Goal: Information Seeking & Learning: Learn about a topic

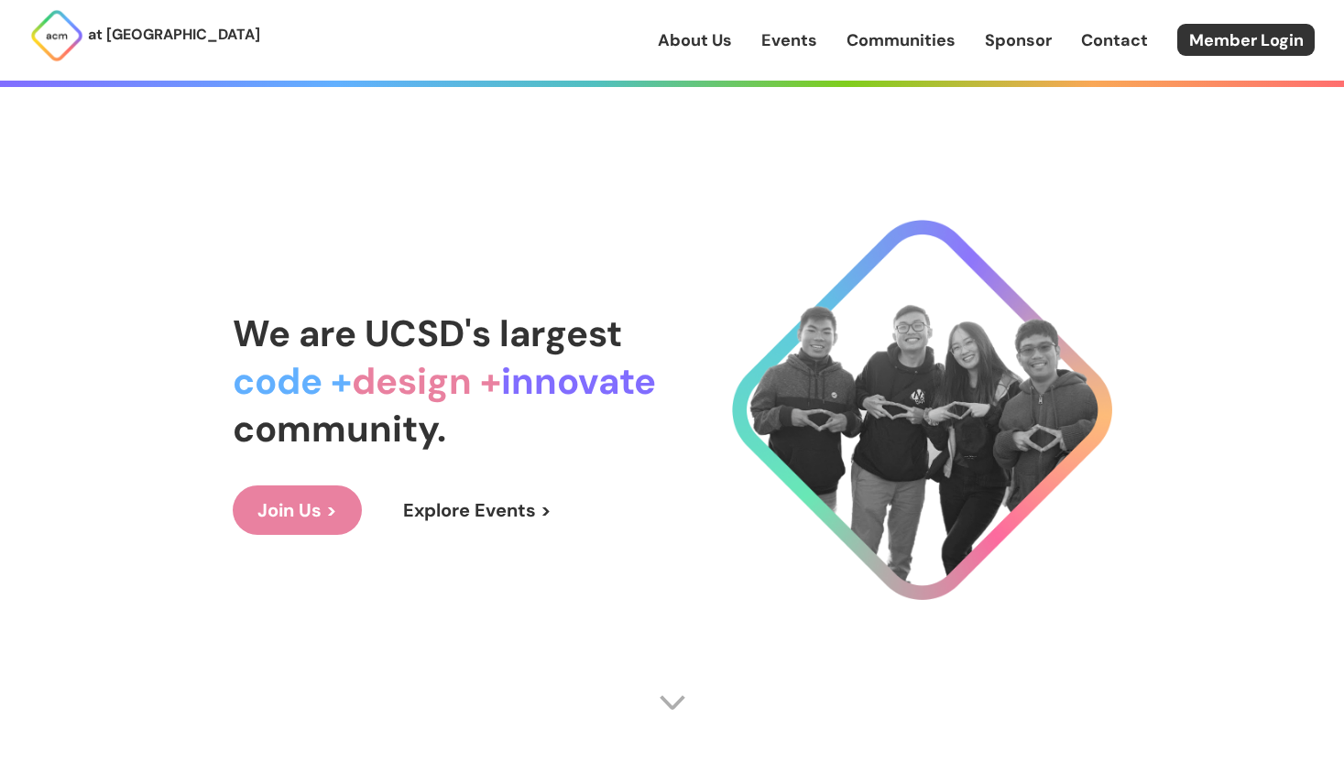
click at [770, 49] on link "Events" at bounding box center [789, 40] width 56 height 24
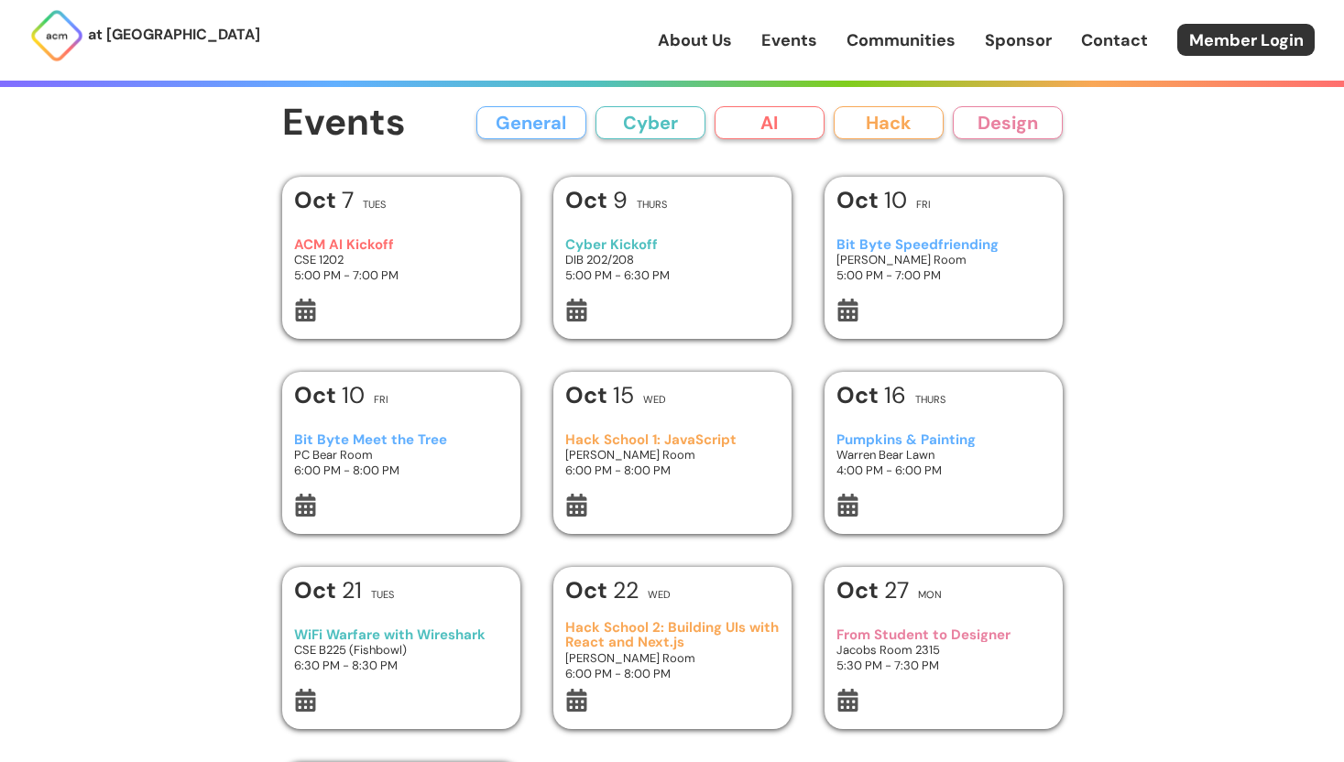
click at [859, 125] on button "Hack" at bounding box center [889, 122] width 110 height 33
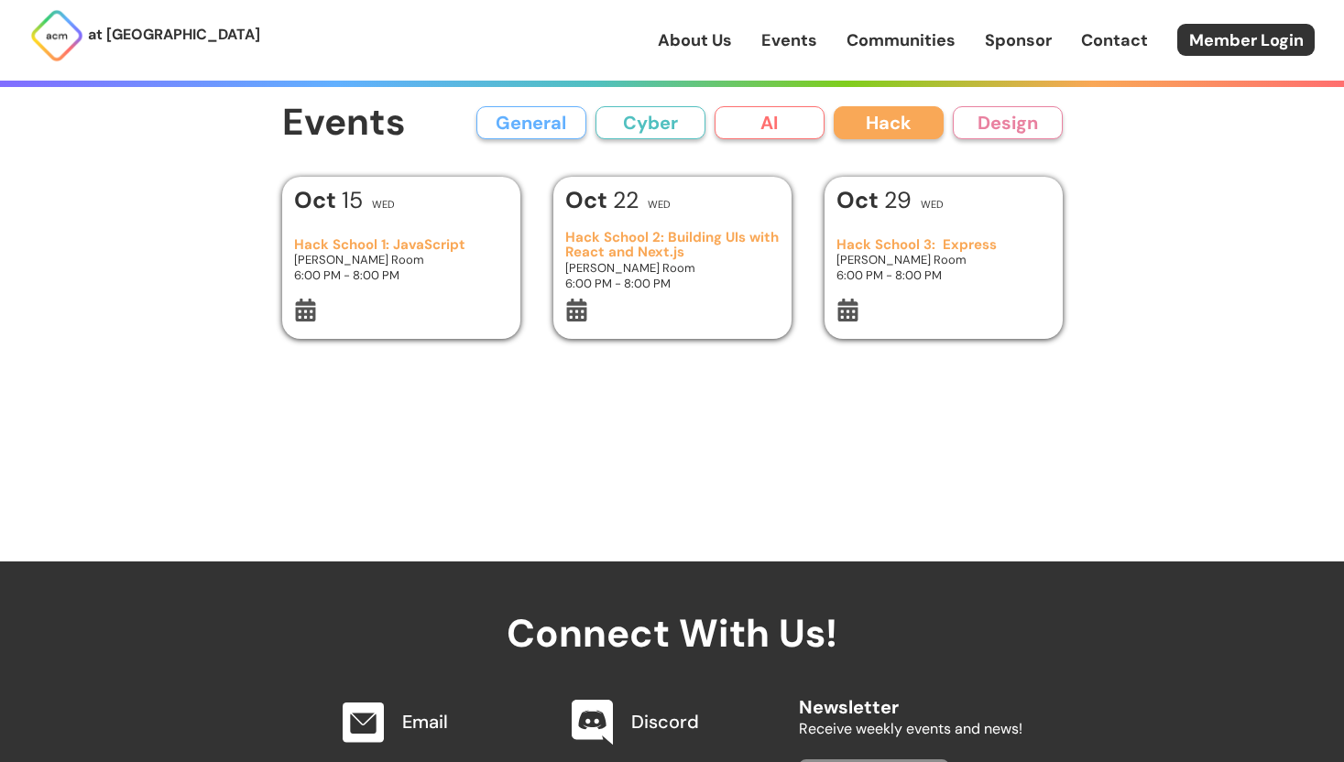
click at [766, 92] on div "Events General Cyber AI Hack Design All General AI Cyber Hack Design Add Event …" at bounding box center [673, 281] width 880 height 562
click at [766, 108] on button "AI" at bounding box center [770, 122] width 110 height 33
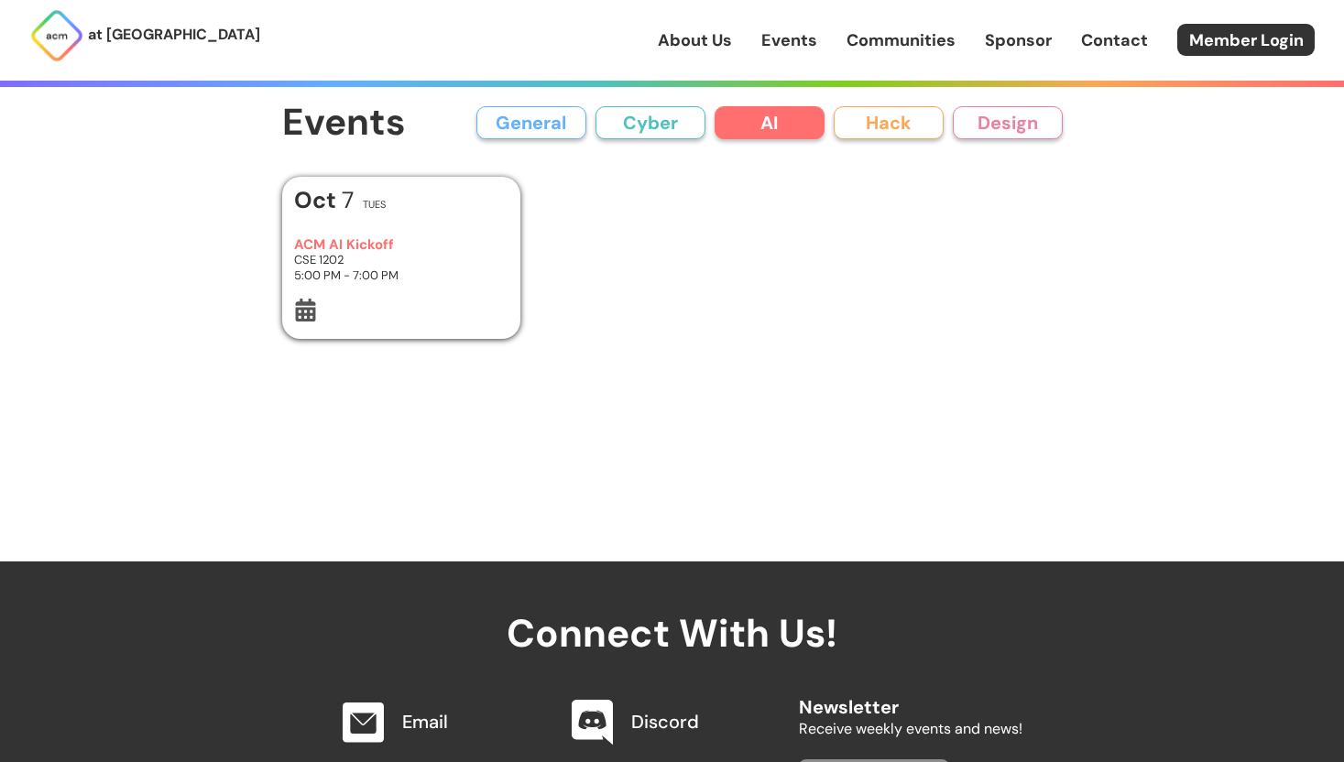
click at [971, 126] on button "Design" at bounding box center [1008, 122] width 110 height 33
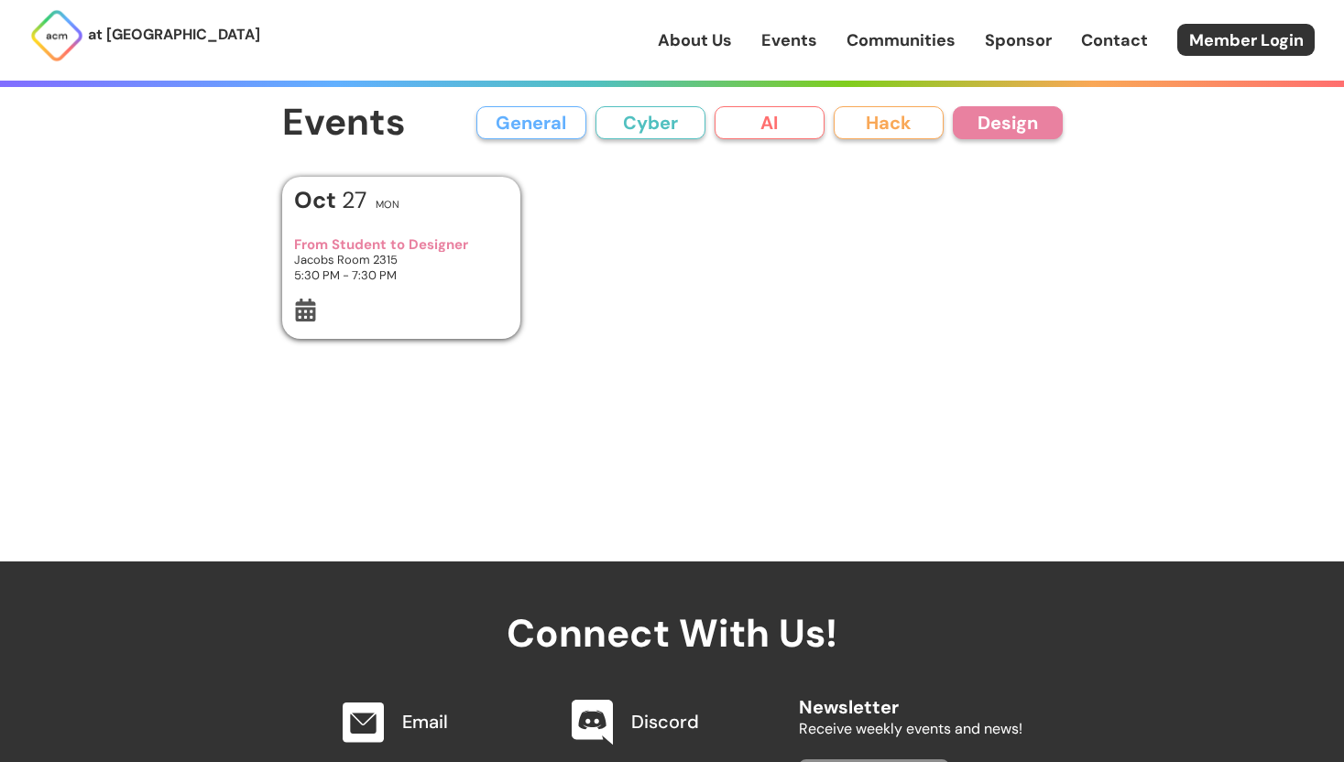
click at [633, 121] on button "Cyber" at bounding box center [651, 122] width 110 height 33
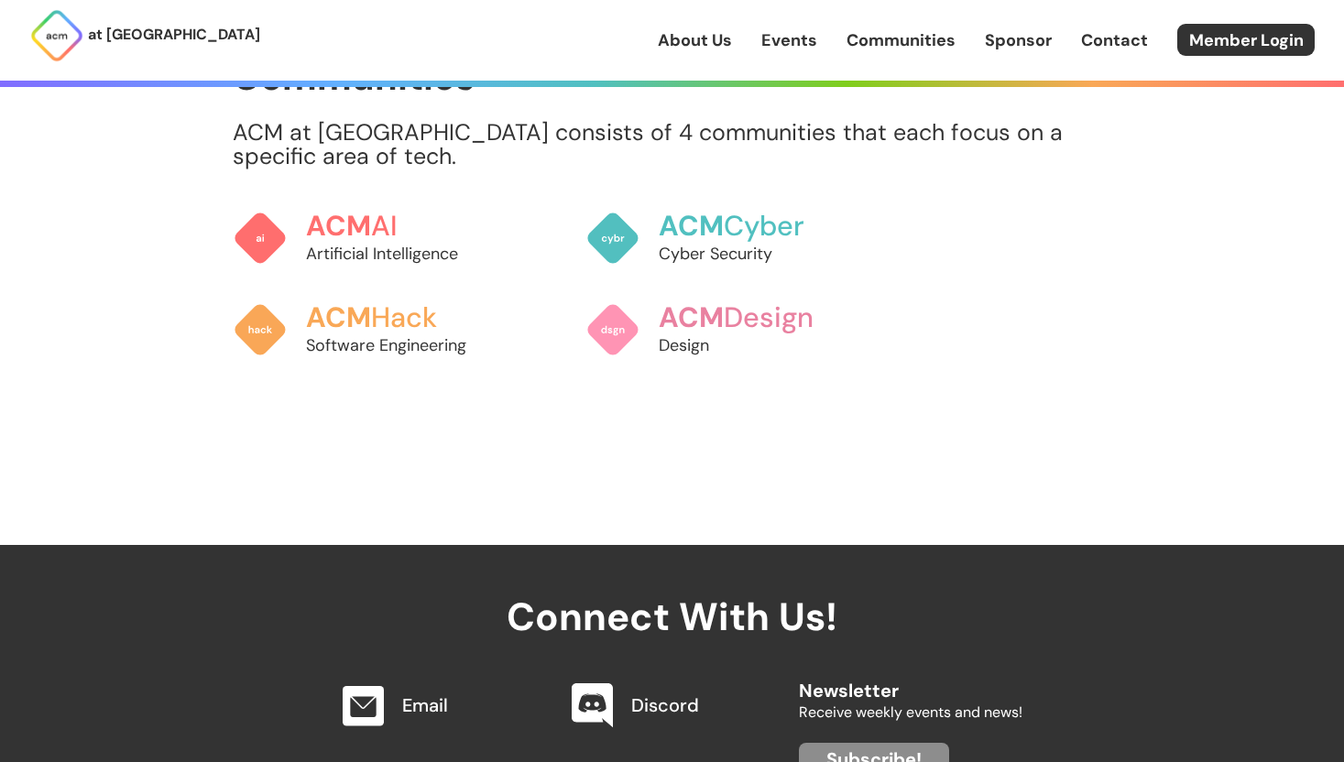
click at [897, 46] on link "Communities" at bounding box center [901, 40] width 109 height 24
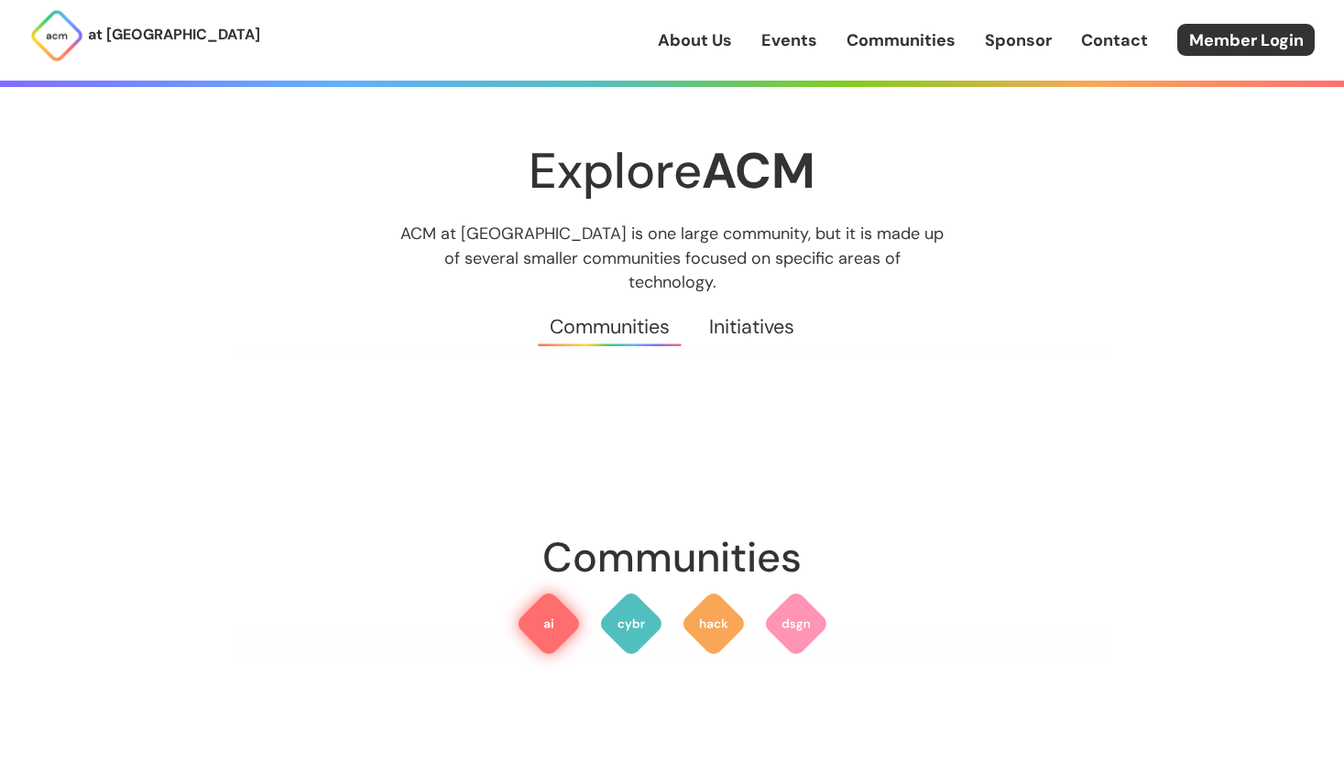
click at [545, 594] on img at bounding box center [549, 624] width 66 height 66
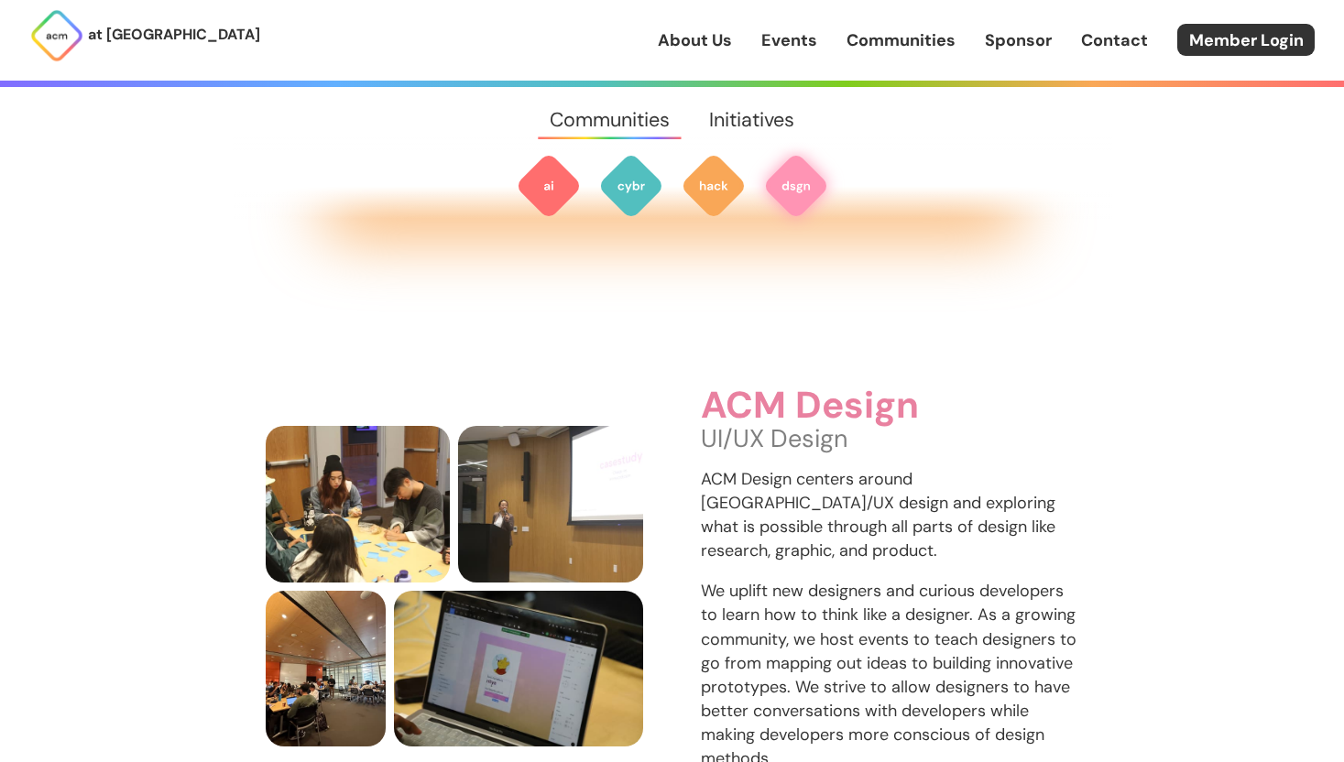
scroll to position [2555, 0]
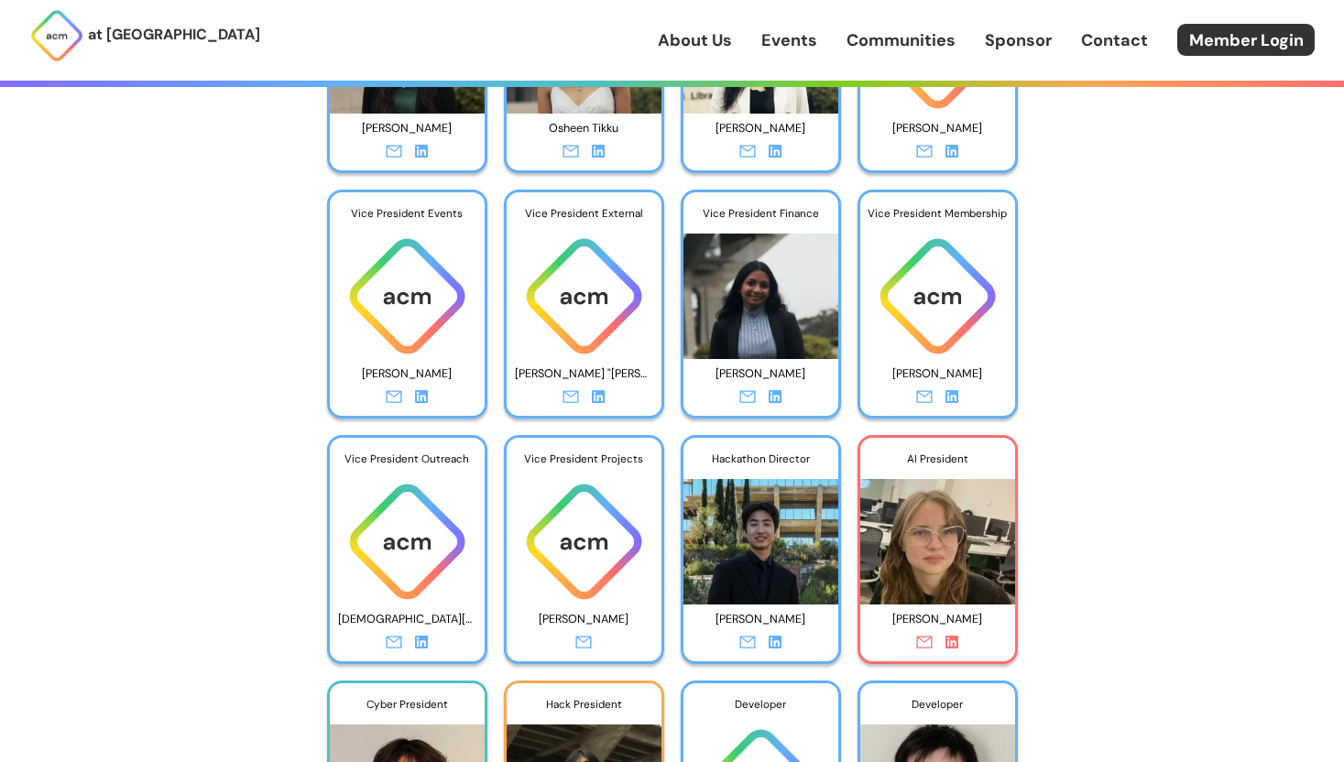
scroll to position [2773, 0]
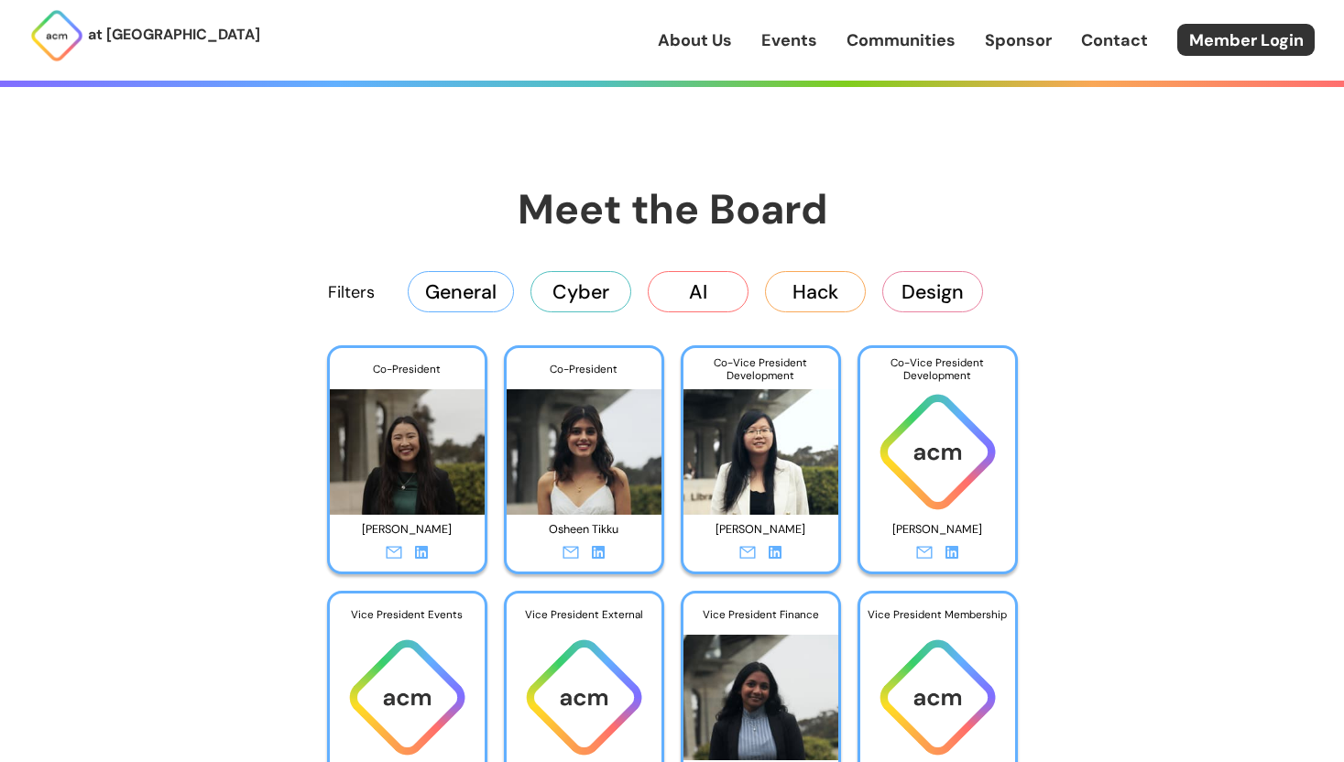
click at [683, 293] on button "AI" at bounding box center [698, 291] width 101 height 40
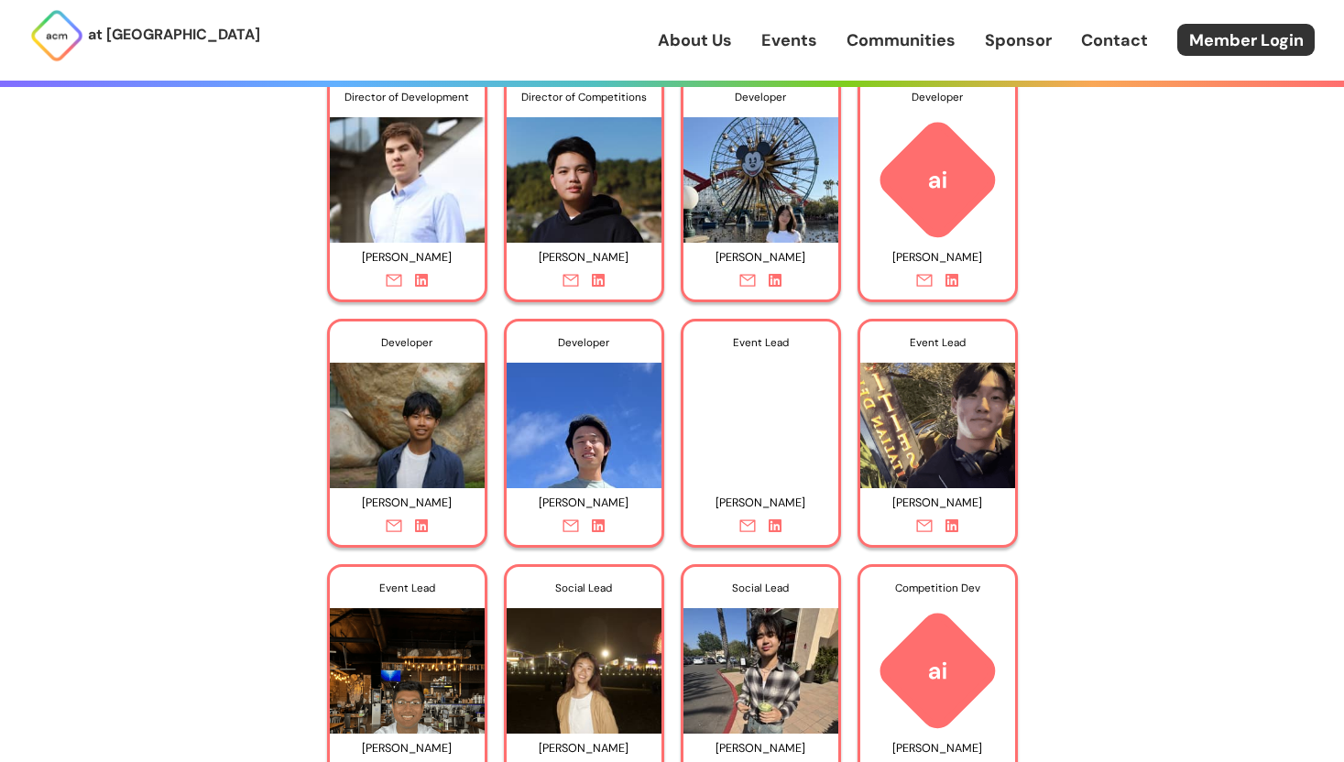
scroll to position [3296, 0]
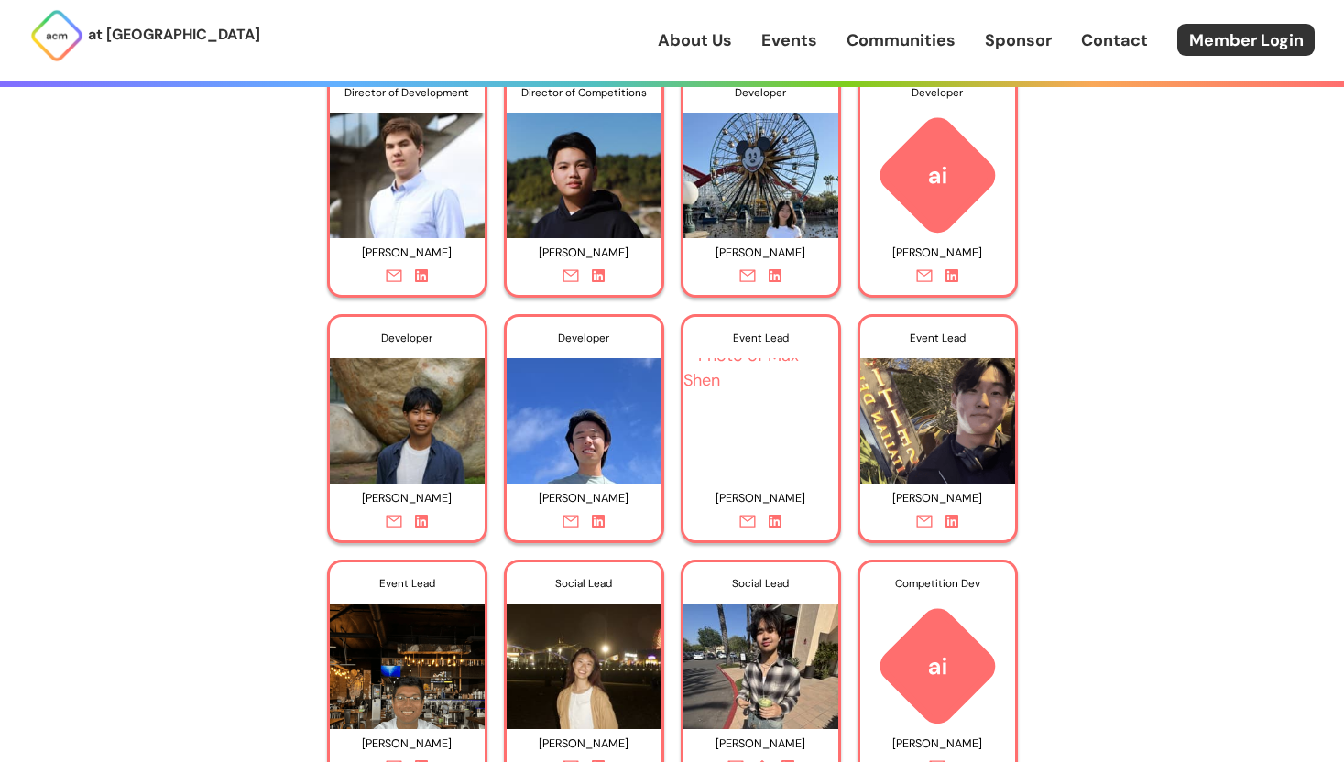
click at [603, 516] on icon at bounding box center [598, 521] width 13 height 13
click at [573, 522] on icon at bounding box center [571, 521] width 16 height 13
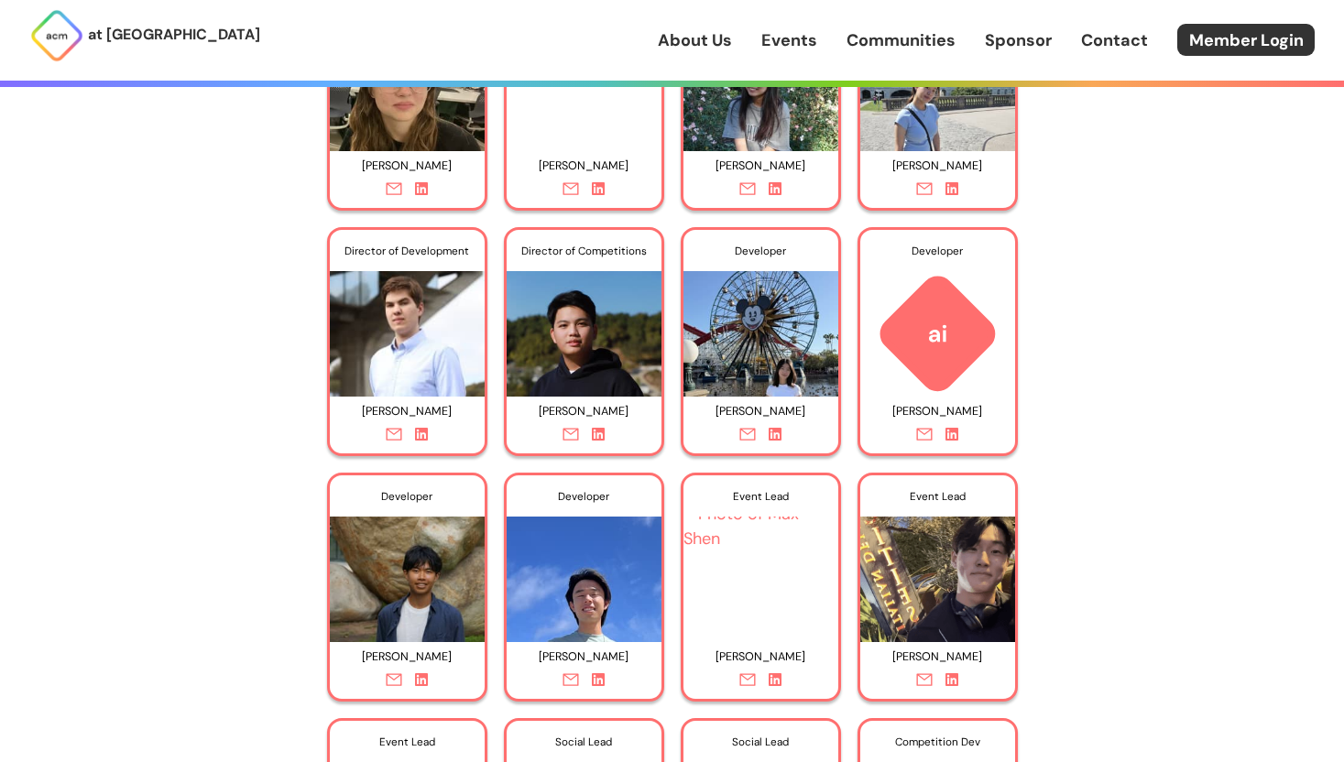
scroll to position [3134, 0]
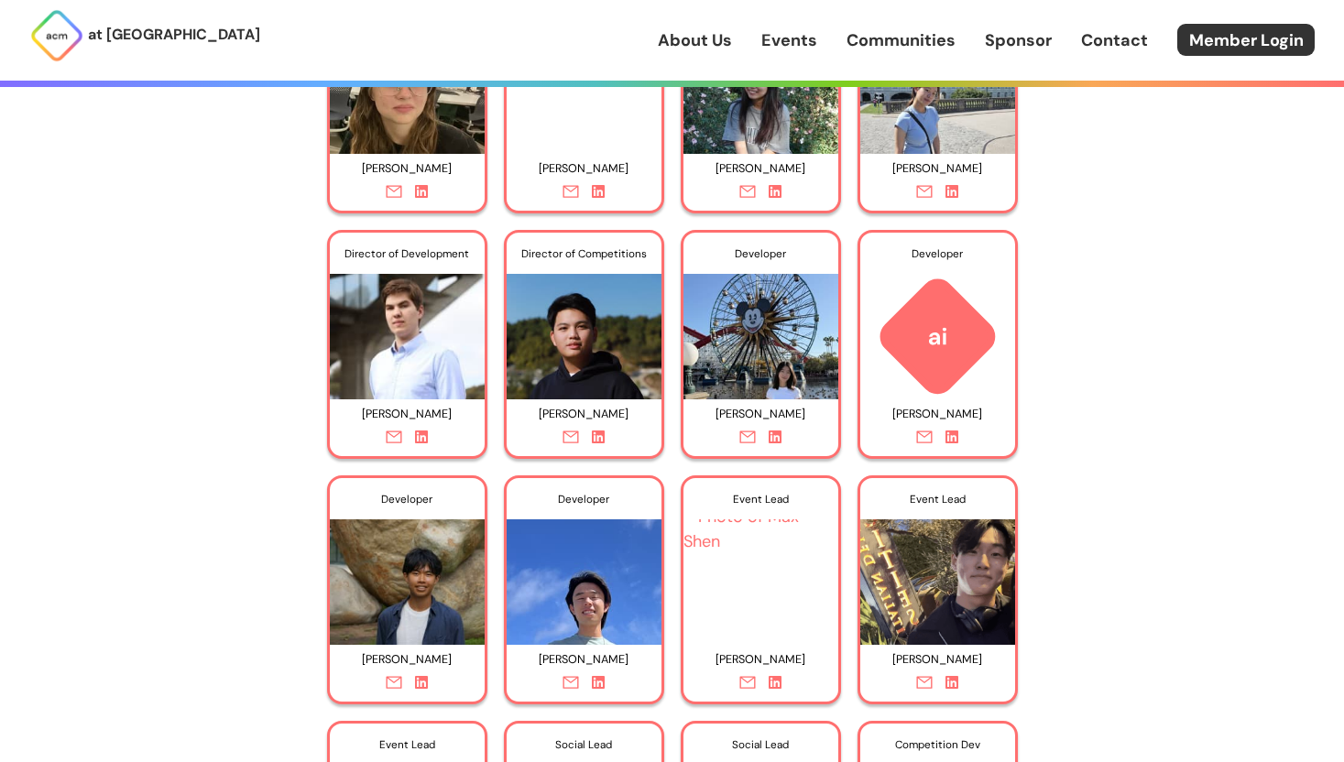
click at [421, 689] on icon at bounding box center [421, 682] width 13 height 13
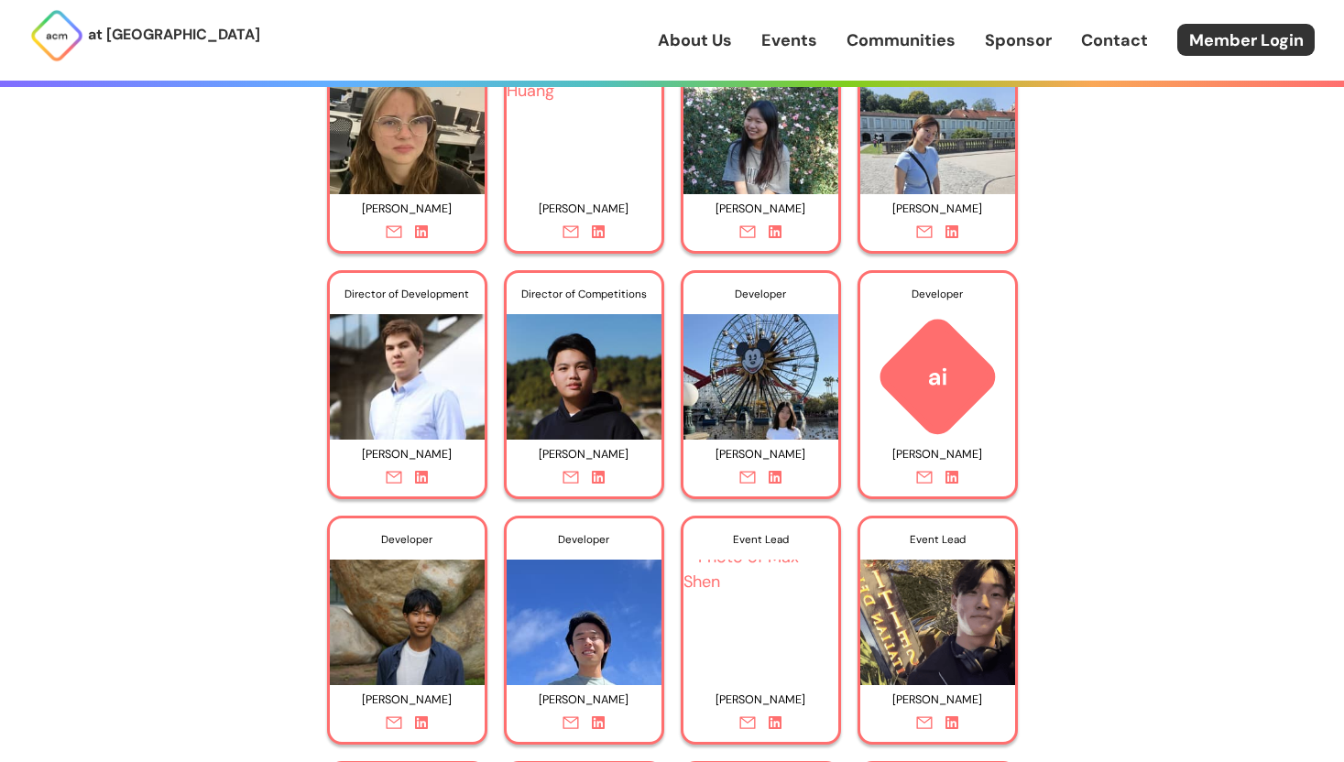
click at [420, 488] on link at bounding box center [421, 480] width 13 height 24
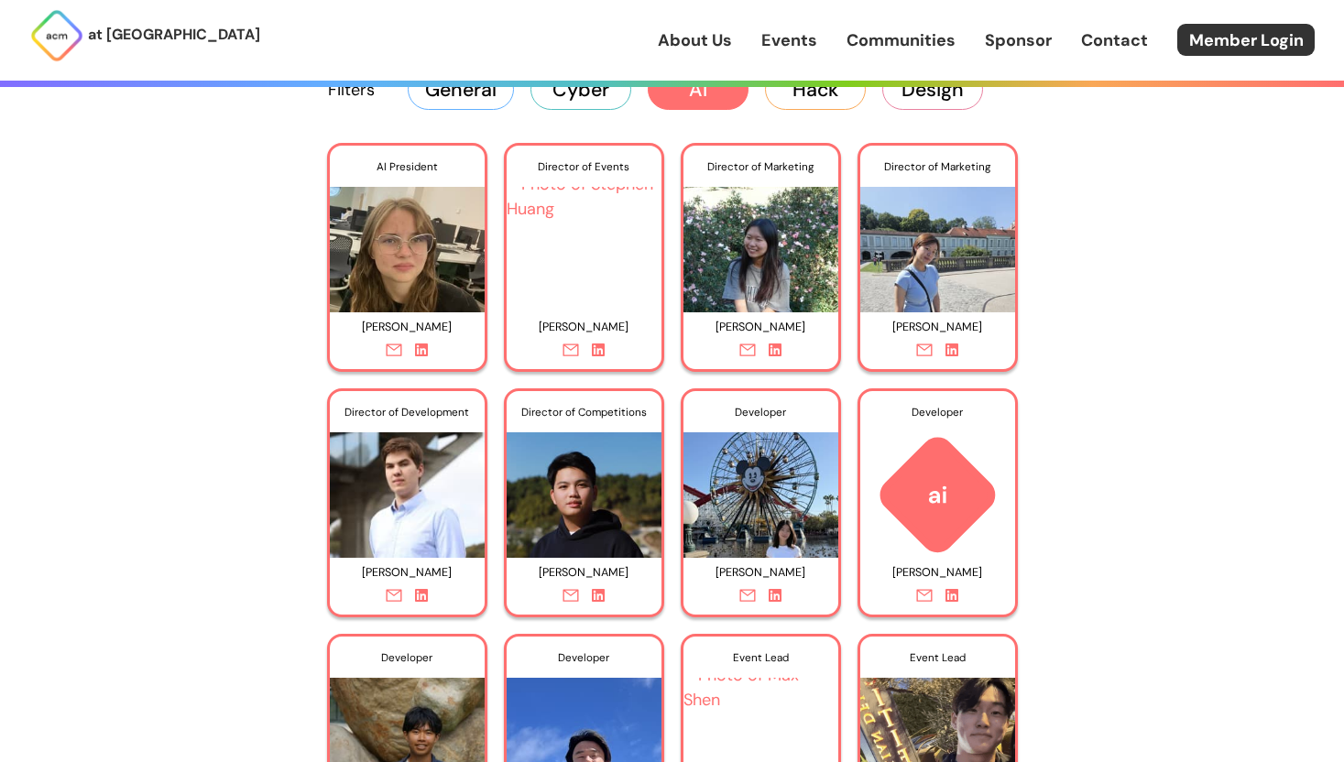
scroll to position [2971, 0]
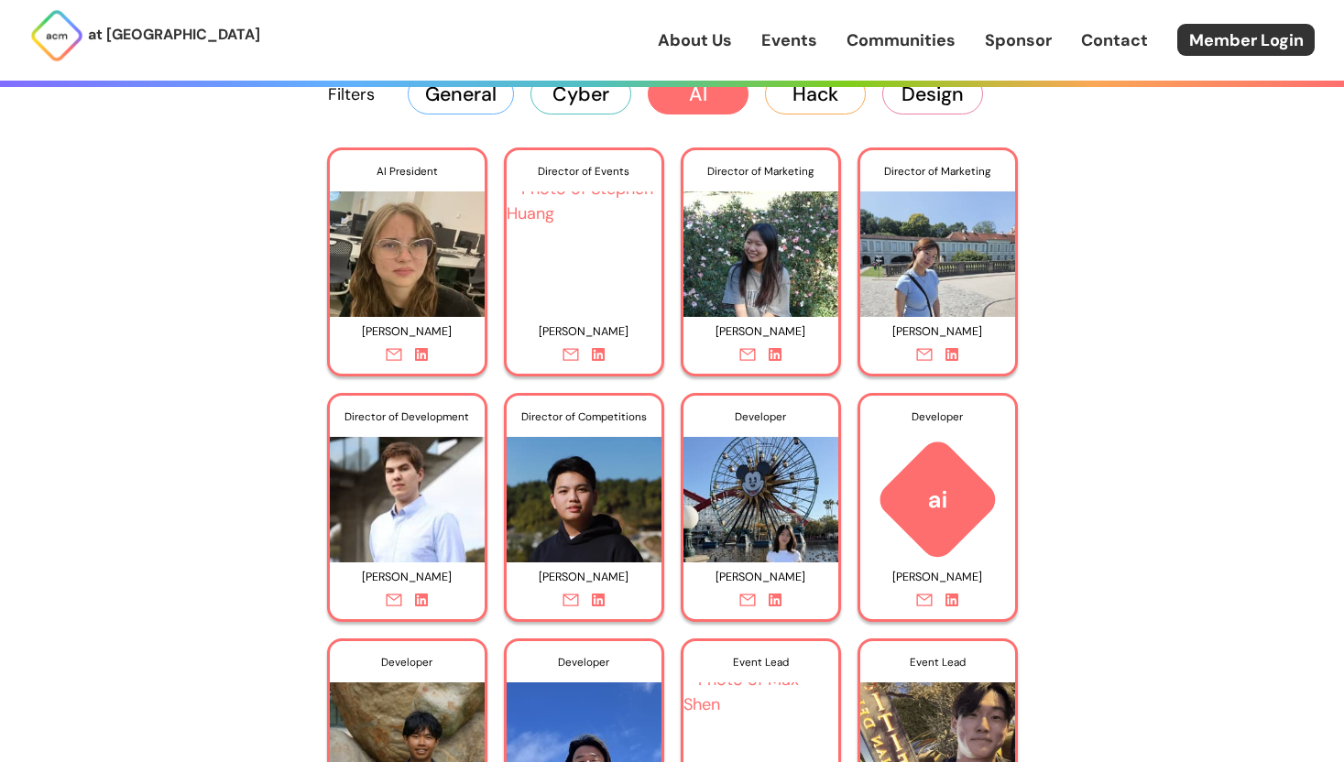
click at [607, 591] on div at bounding box center [584, 603] width 155 height 24
click at [604, 592] on link at bounding box center [598, 603] width 13 height 24
click at [416, 363] on link at bounding box center [421, 357] width 13 height 24
click at [777, 605] on icon at bounding box center [775, 600] width 13 height 13
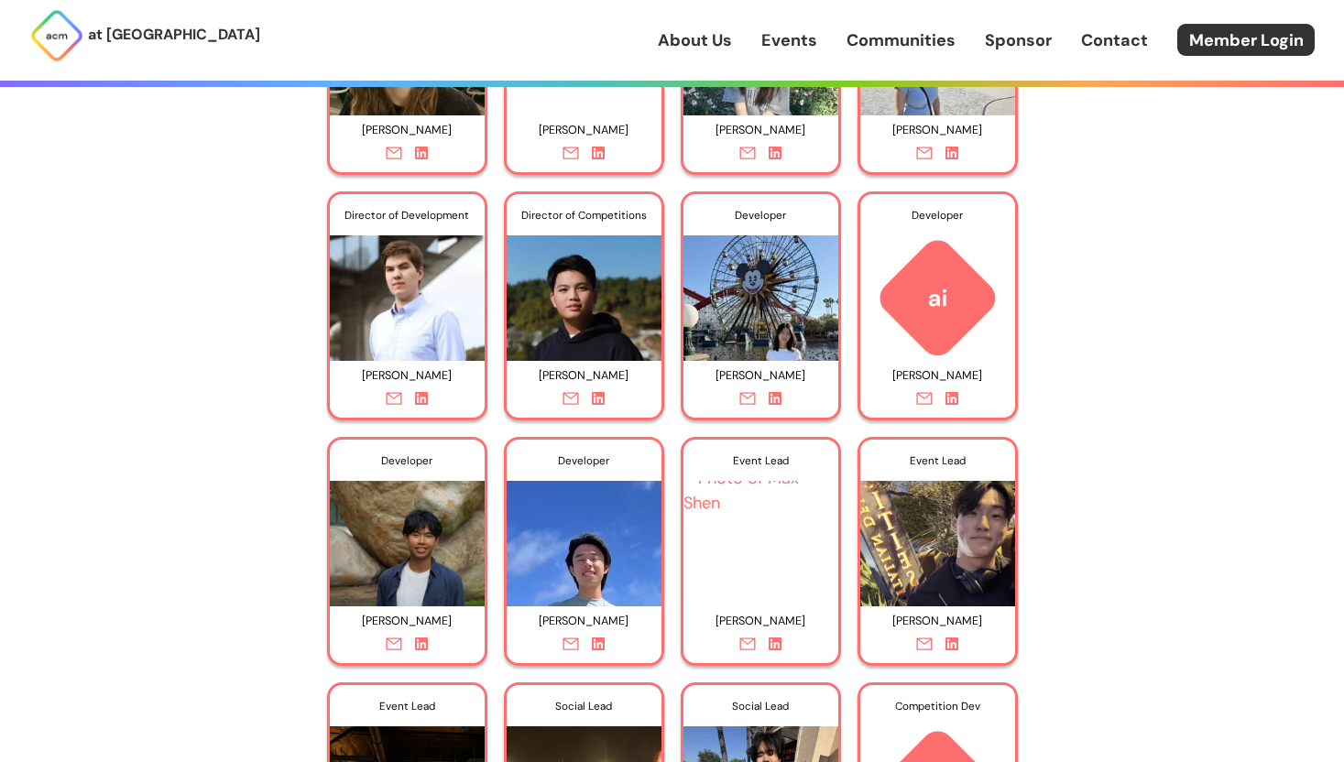
scroll to position [3177, 0]
